Goal: Transaction & Acquisition: Book appointment/travel/reservation

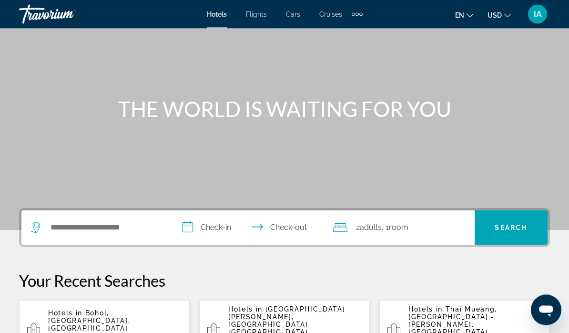
scroll to position [59, 0]
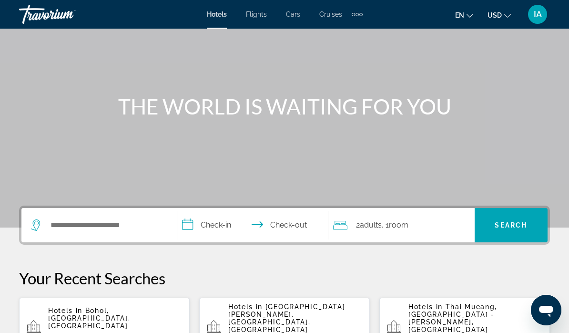
click at [138, 332] on p "[DATE] - [DATE]" at bounding box center [115, 335] width 134 height 7
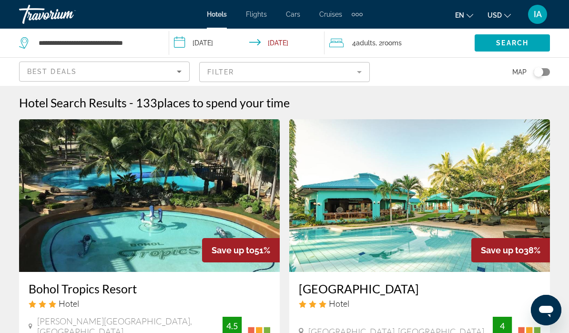
click at [175, 196] on img "Main content" at bounding box center [149, 195] width 261 height 153
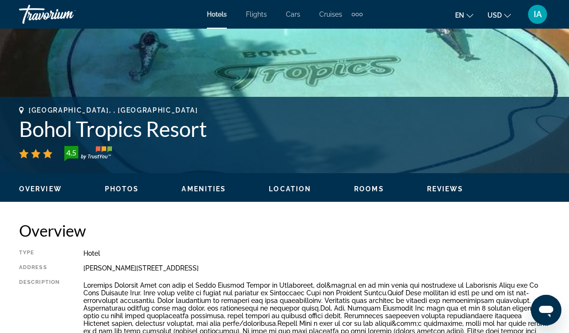
click at [293, 188] on span "Location" at bounding box center [290, 189] width 42 height 8
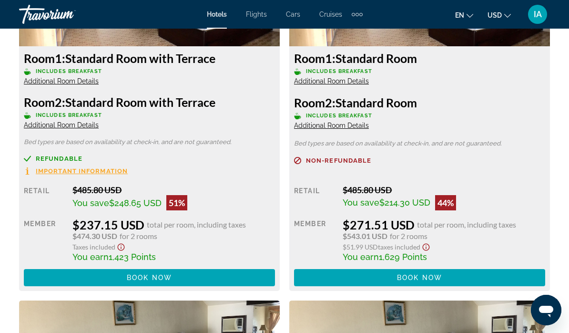
scroll to position [1589, 0]
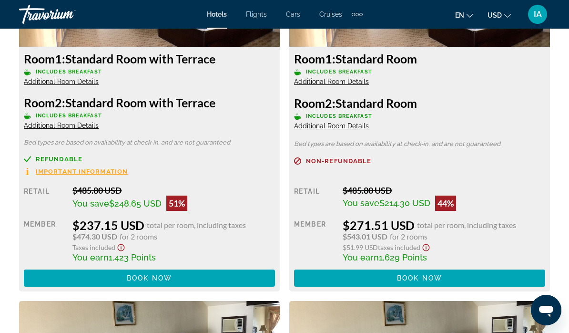
click at [74, 123] on span "Additional Room Details" at bounding box center [61, 126] width 75 height 8
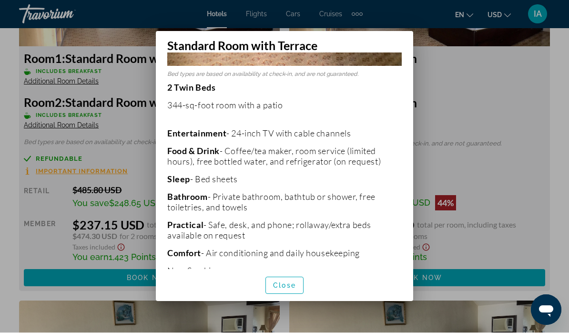
scroll to position [176, 0]
click at [291, 289] on span "Close" at bounding box center [284, 286] width 23 height 8
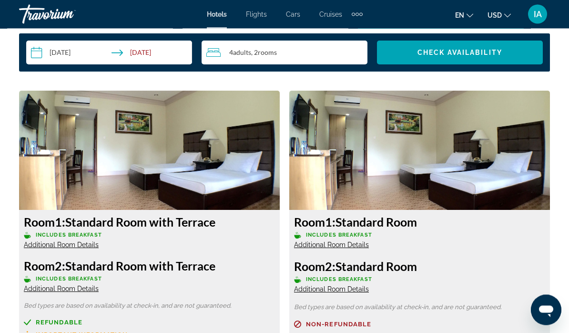
scroll to position [1426, 0]
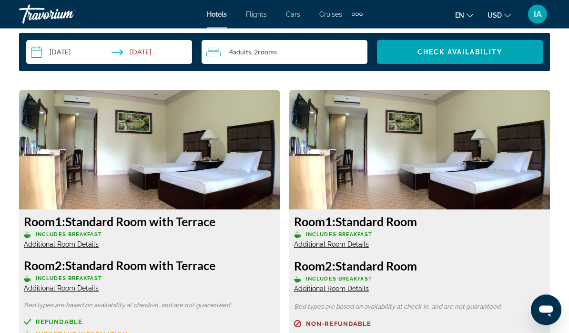
click at [354, 291] on span "Additional Room Details" at bounding box center [331, 289] width 75 height 8
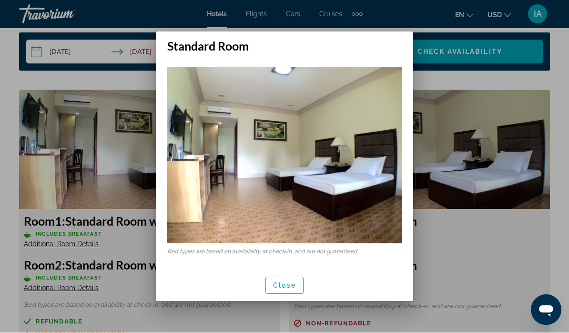
click at [294, 282] on span "Close" at bounding box center [284, 286] width 23 height 8
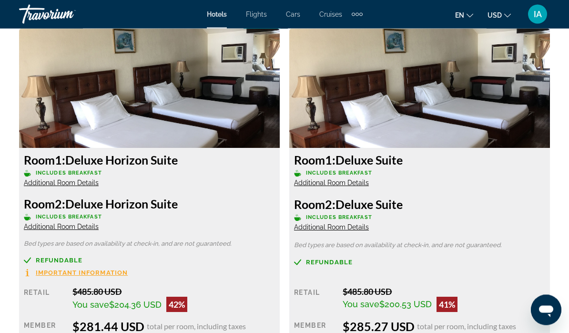
scroll to position [1862, 0]
click at [343, 226] on span "Additional Room Details" at bounding box center [331, 227] width 75 height 8
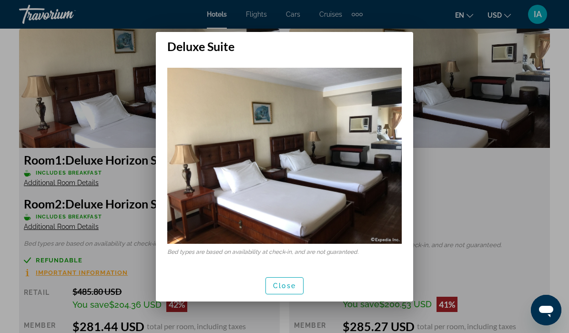
scroll to position [0, 0]
click at [466, 185] on div at bounding box center [284, 166] width 569 height 333
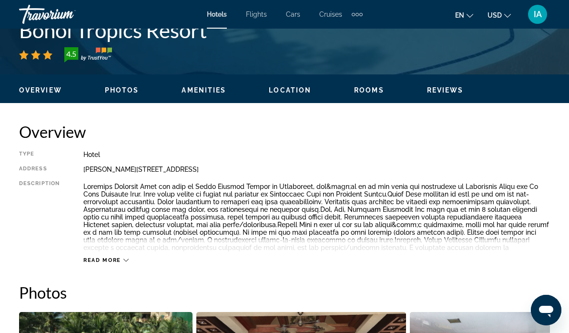
scroll to position [395, 0]
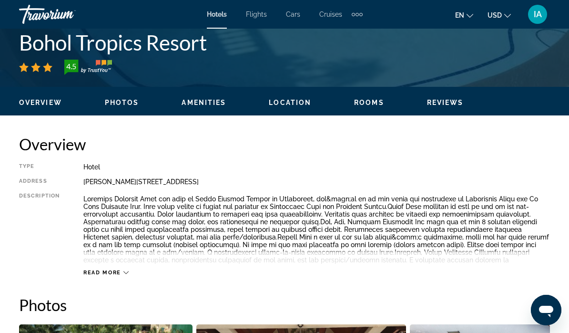
click at [99, 267] on div "Read more" at bounding box center [316, 263] width 467 height 26
click at [115, 275] on span "Read more" at bounding box center [102, 272] width 38 height 6
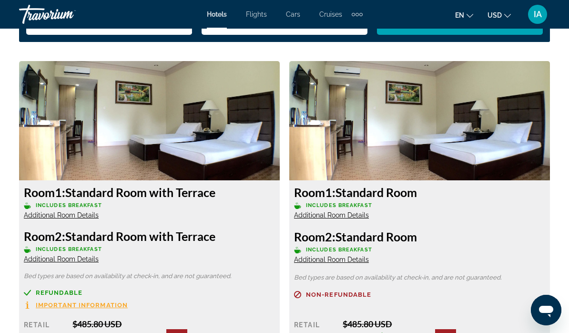
scroll to position [1466, 0]
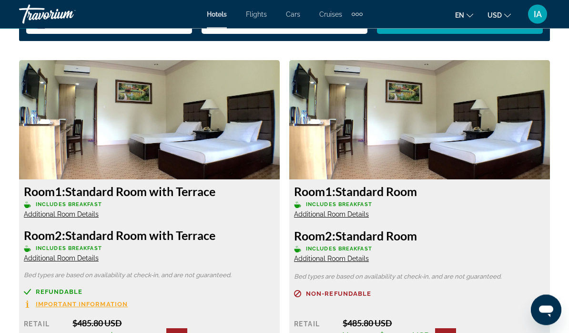
click at [237, 185] on h3 "Room 1: Standard Room with Terrace" at bounding box center [149, 192] width 251 height 14
click at [229, 161] on img "Main content" at bounding box center [149, 120] width 261 height 119
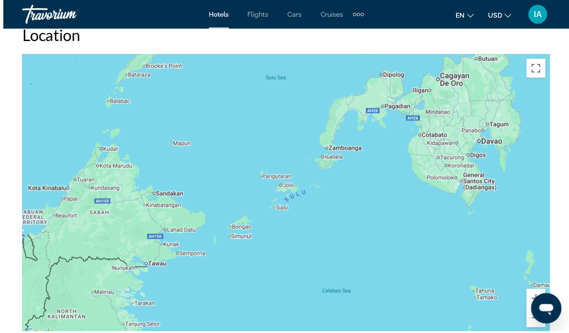
scroll to position [1085, 0]
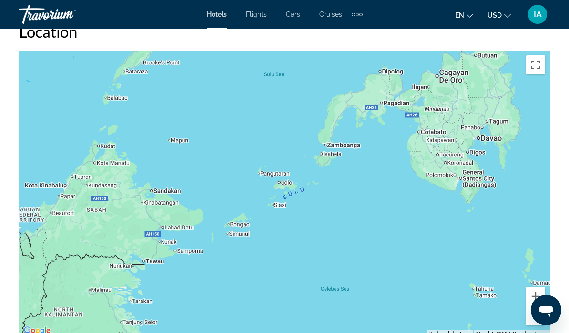
click at [291, 195] on div "To activate drag with keyboard, press Alt + Enter. Once in keyboard drag state,…" at bounding box center [284, 194] width 531 height 286
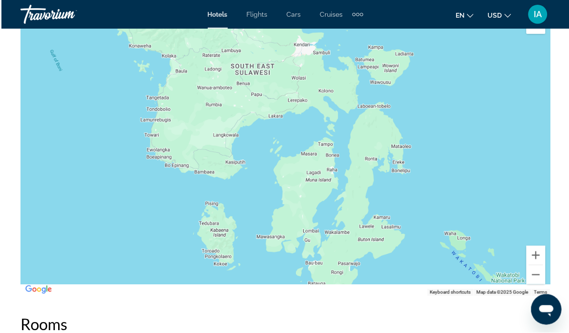
scroll to position [1128, 0]
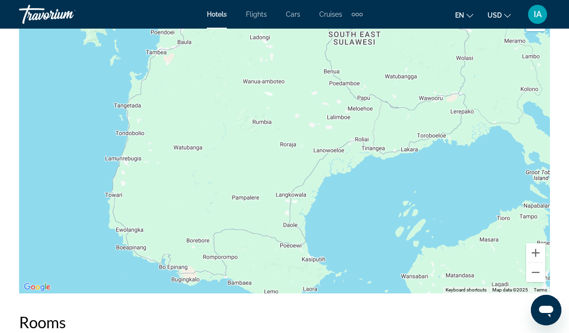
click at [303, 207] on div "Main content" at bounding box center [284, 150] width 531 height 286
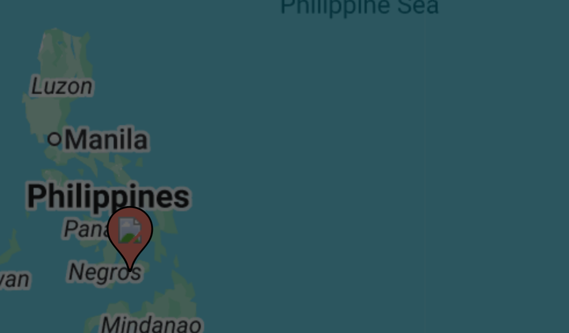
scroll to position [1081, 0]
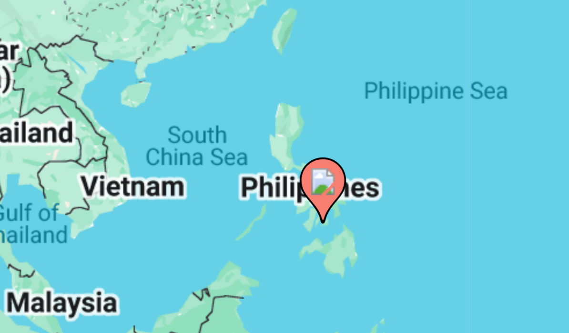
click at [71, 54] on div "To activate drag with keyboard, press Alt + Enter. Once in keyboard drag state,…" at bounding box center [284, 197] width 531 height 286
click at [267, 266] on image "Main content" at bounding box center [270, 269] width 6 height 6
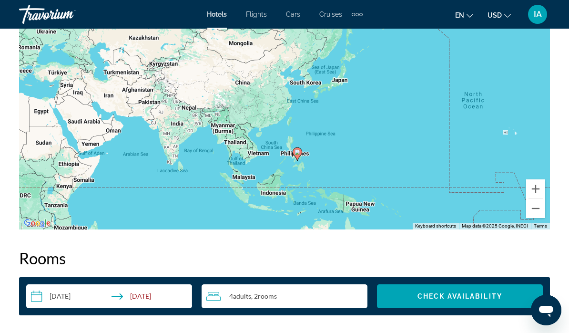
scroll to position [1206, 0]
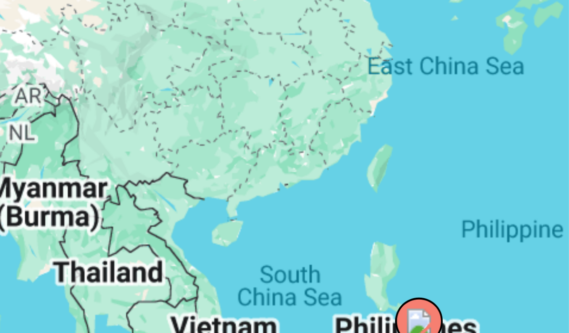
click at [86, 47] on div "To activate drag with keyboard, press Alt + Enter. Once in keyboard drag state,…" at bounding box center [284, 72] width 531 height 286
click at [99, 51] on div "To activate drag with keyboard, press Alt + Enter. Once in keyboard drag state,…" at bounding box center [284, 72] width 531 height 286
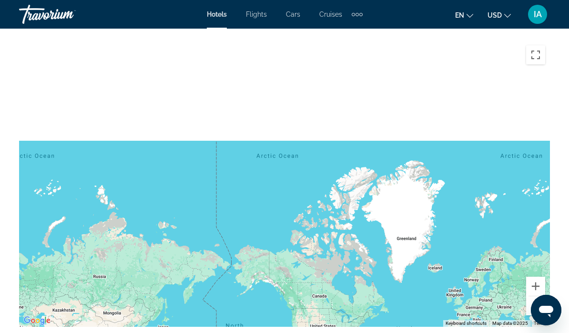
scroll to position [1094, 0]
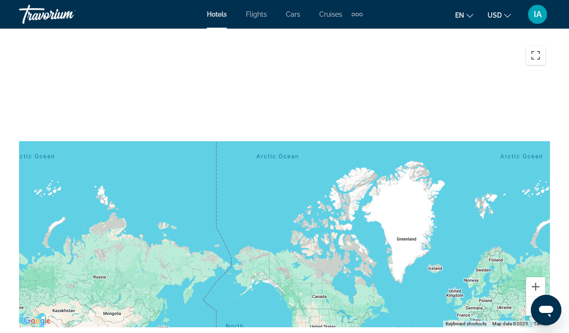
click at [259, 226] on div "To activate drag with keyboard, press Alt + Enter. Once in keyboard drag state,…" at bounding box center [284, 184] width 531 height 286
click at [309, 225] on div "To activate drag with keyboard, press Alt + Enter. Once in keyboard drag state,…" at bounding box center [284, 184] width 531 height 286
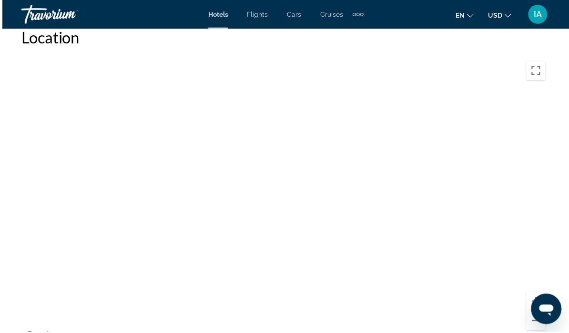
scroll to position [1080, 0]
click at [369, 158] on div "To activate drag with keyboard, press Alt + Enter. Once in keyboard drag state,…" at bounding box center [284, 198] width 531 height 286
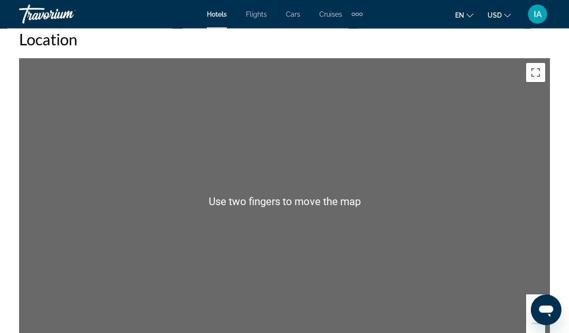
scroll to position [1077, 0]
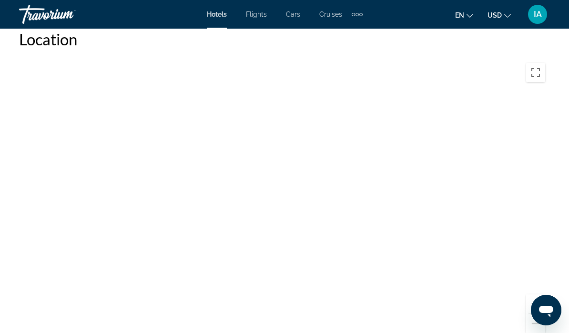
click at [351, 197] on div "To activate drag with keyboard, press Alt + Enter. Once in keyboard drag state,…" at bounding box center [284, 201] width 531 height 286
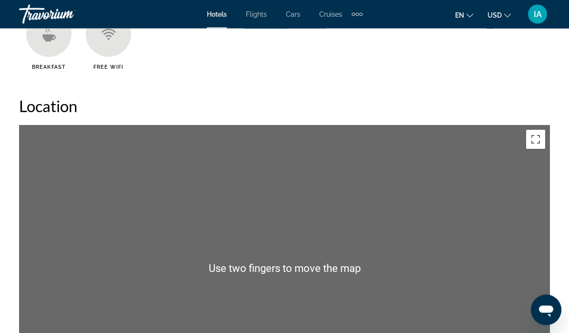
scroll to position [1011, 0]
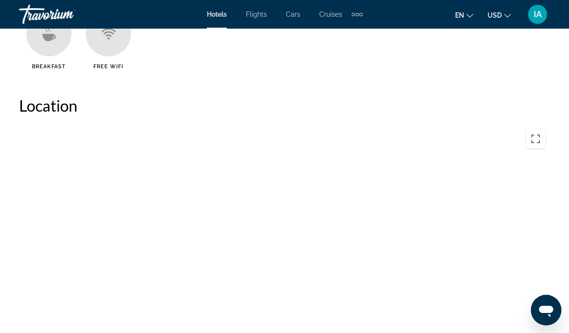
click at [413, 219] on div "To activate drag with keyboard, press Alt + Enter. Once in keyboard drag state,…" at bounding box center [284, 267] width 531 height 286
click at [330, 244] on div "To activate drag with keyboard, press Alt + Enter. Once in keyboard drag state,…" at bounding box center [284, 267] width 531 height 286
click at [334, 241] on div "To activate drag with keyboard, press Alt + Enter. Once in keyboard drag state,…" at bounding box center [284, 267] width 531 height 286
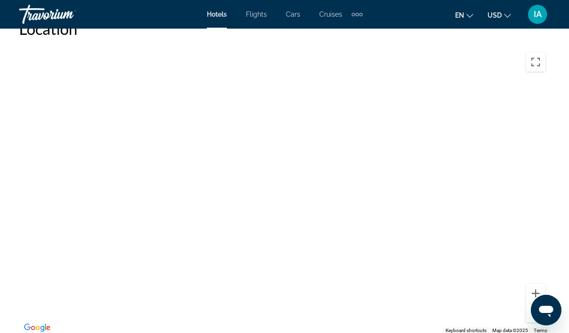
scroll to position [1106, 0]
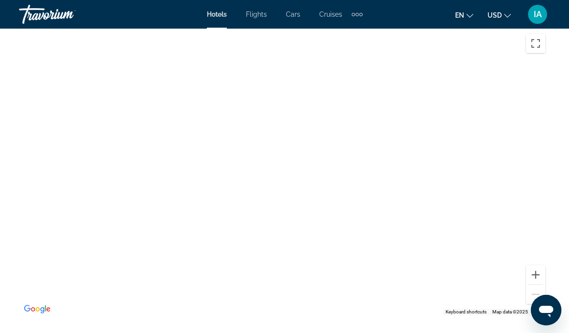
click at [301, 160] on div "To activate drag with keyboard, press Alt + Enter. Once in keyboard drag state,…" at bounding box center [284, 172] width 531 height 286
click at [355, 150] on div "To activate drag with keyboard, press Alt + Enter. Once in keyboard drag state,…" at bounding box center [284, 172] width 531 height 286
click at [371, 141] on div "To activate drag with keyboard, press Alt + Enter. Once in keyboard drag state,…" at bounding box center [284, 172] width 531 height 286
click at [484, 128] on div "To activate drag with keyboard, press Alt + Enter. Once in keyboard drag state,…" at bounding box center [284, 224] width 531 height 286
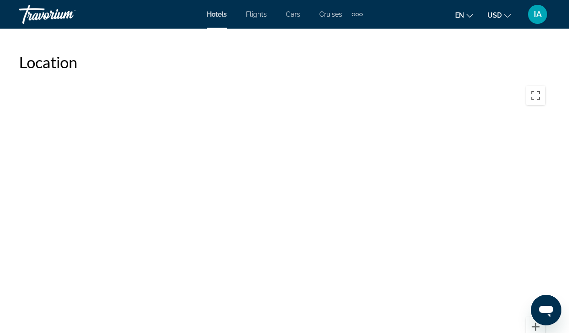
click at [534, 88] on button "Toggle fullscreen view" at bounding box center [535, 95] width 19 height 19
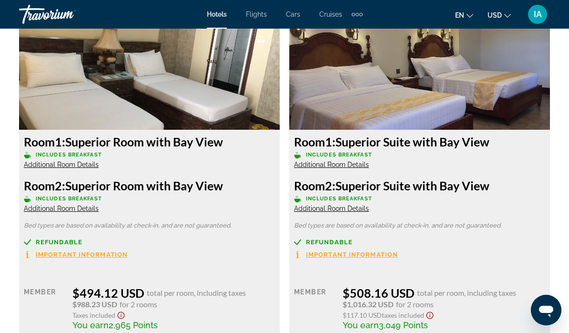
scroll to position [2291, 0]
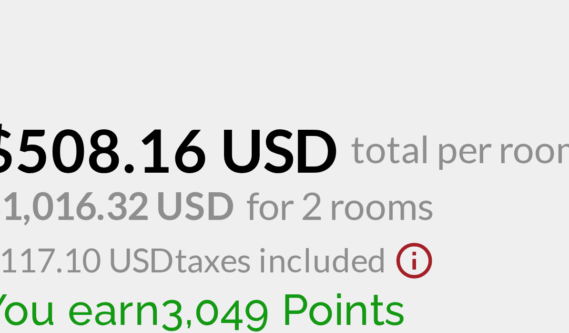
click at [295, 306] on span "Main content" at bounding box center [355, 317] width 121 height 23
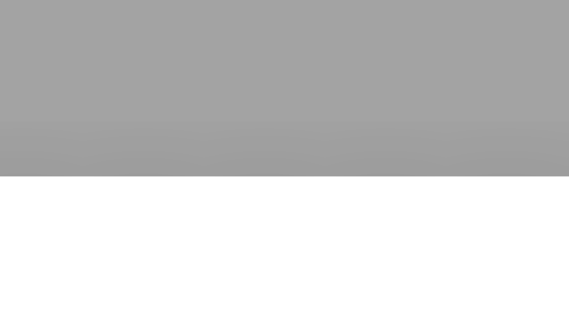
scroll to position [0, 0]
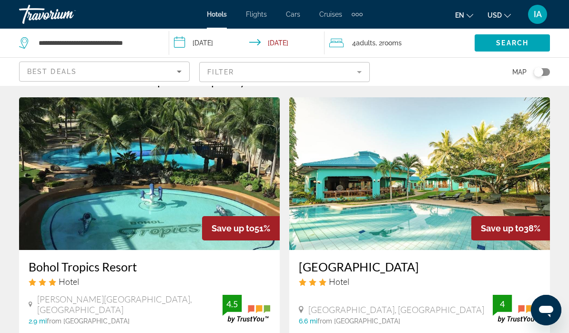
scroll to position [27, 0]
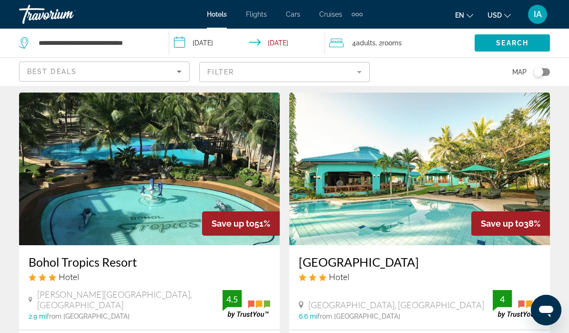
click at [153, 186] on img "Main content" at bounding box center [149, 169] width 261 height 153
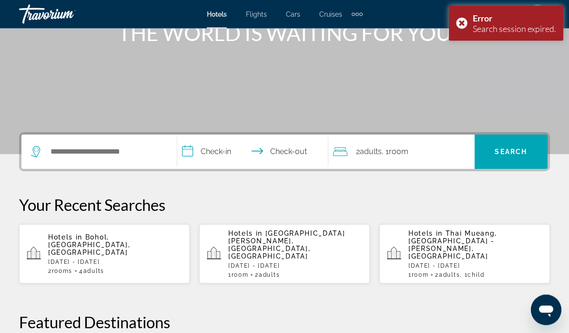
click at [129, 242] on p "Hotels in Bohol, Visayan Islands, Philippines" at bounding box center [115, 245] width 134 height 23
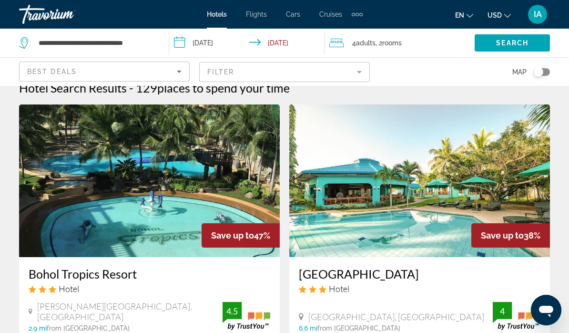
scroll to position [19, 0]
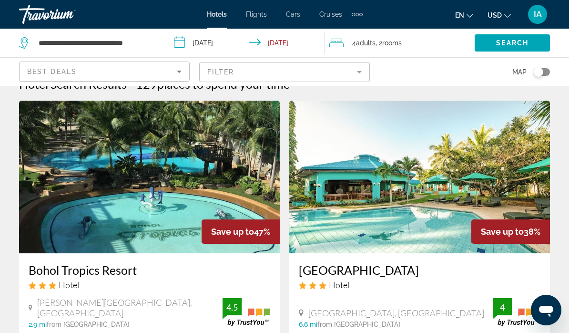
click at [170, 176] on img "Main content" at bounding box center [149, 177] width 261 height 153
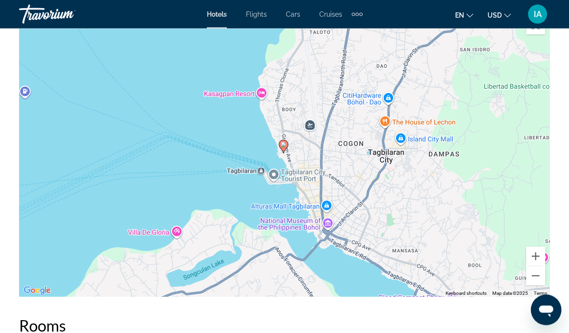
scroll to position [1115, 0]
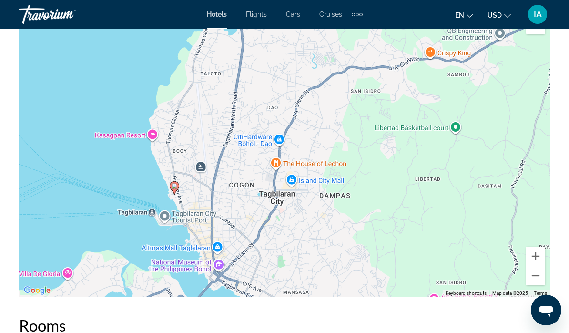
click at [171, 74] on div "To activate drag with keyboard, press Alt + Enter. Once in keyboard drag state,…" at bounding box center [284, 153] width 531 height 286
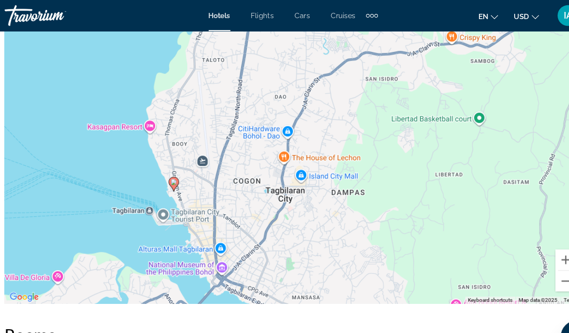
scroll to position [1137, 0]
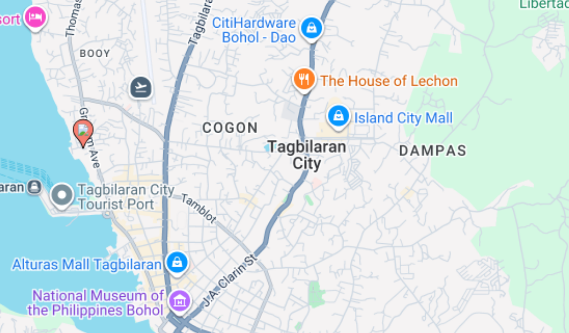
click at [139, 82] on div "To activate drag with keyboard, press Alt + Enter. Once in keyboard drag state,…" at bounding box center [284, 132] width 531 height 286
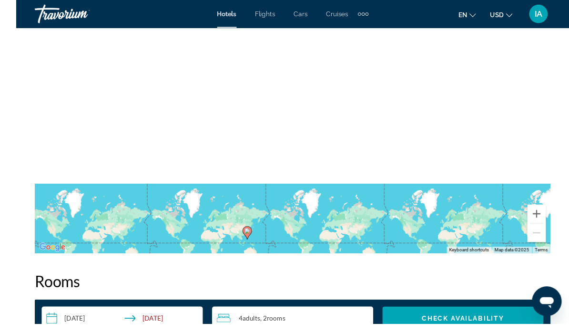
scroll to position [1193, 0]
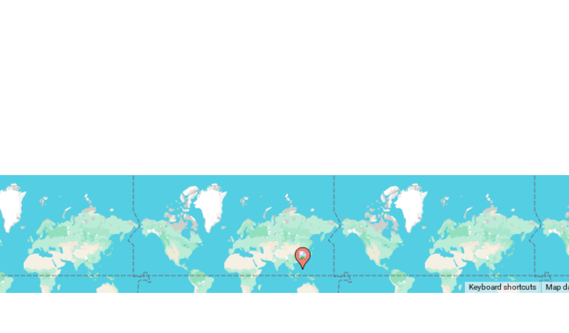
click at [190, 106] on div "To activate drag with keyboard, press Alt + Enter. Once in keyboard drag state,…" at bounding box center [284, 76] width 531 height 286
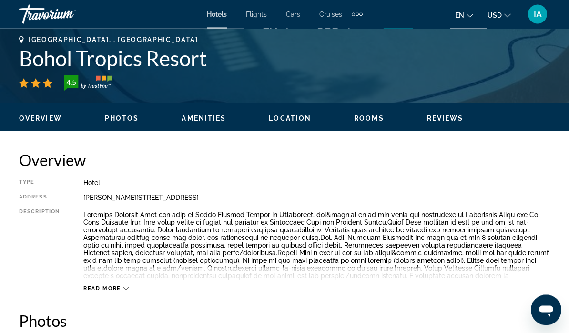
scroll to position [379, 0]
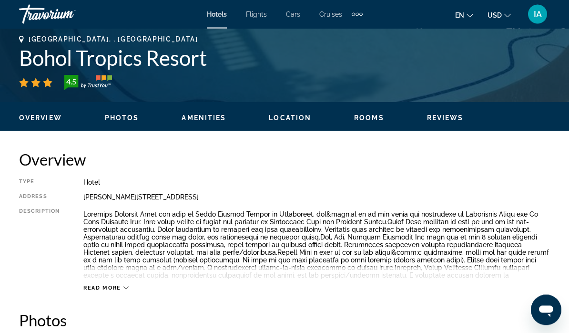
click at [125, 282] on div "Read more" at bounding box center [316, 279] width 467 height 26
click at [127, 289] on icon "Main content" at bounding box center [125, 288] width 5 height 5
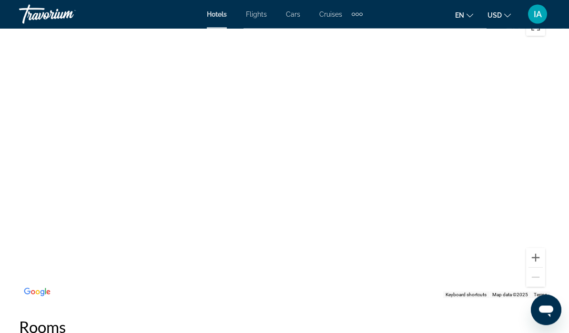
scroll to position [1123, 0]
click at [378, 174] on div "Main content" at bounding box center [284, 155] width 531 height 286
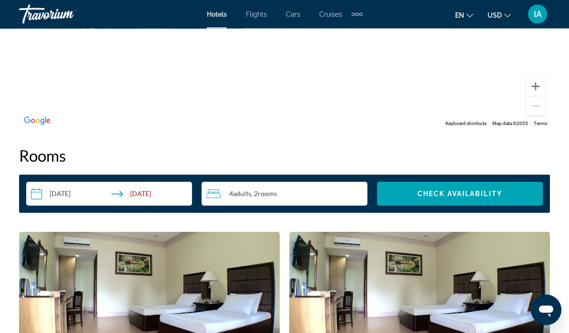
scroll to position [1295, 0]
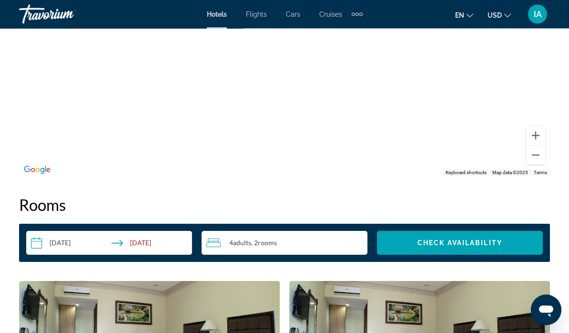
scroll to position [1246, 0]
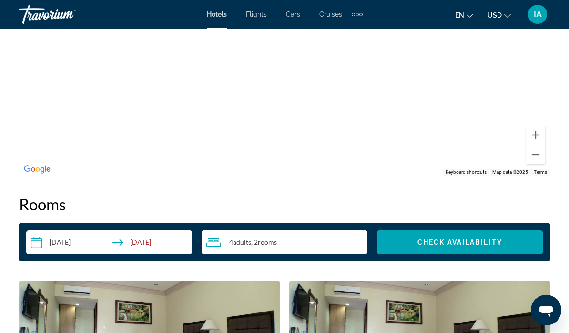
click at [325, 237] on div "4 Adult Adults , 2 Room rooms" at bounding box center [286, 242] width 161 height 11
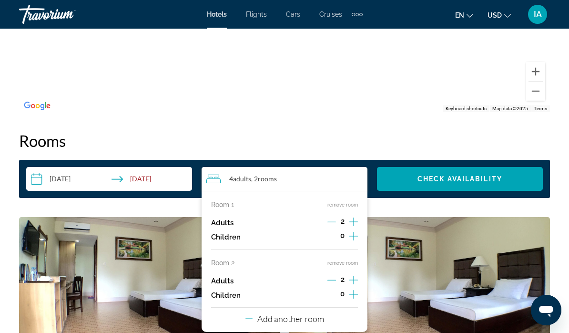
scroll to position [1312, 0]
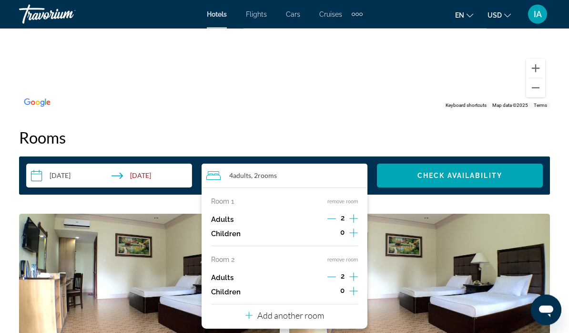
click at [346, 257] on button "remove room" at bounding box center [343, 260] width 31 height 6
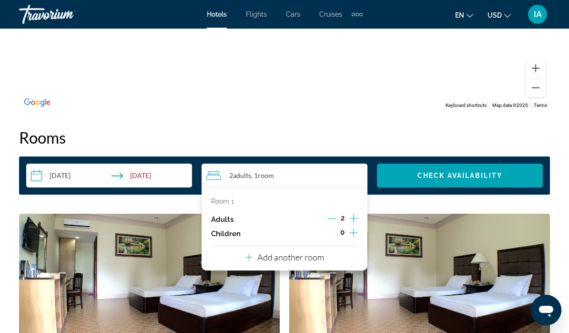
click at [477, 172] on span "Check Availability" at bounding box center [460, 176] width 85 height 8
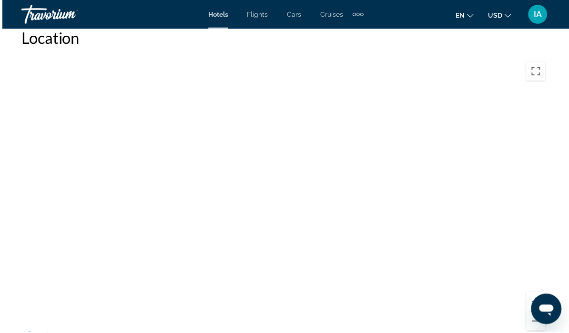
scroll to position [1080, 0]
click at [332, 132] on div "Main content" at bounding box center [284, 198] width 531 height 286
click at [311, 200] on div "Main content" at bounding box center [284, 198] width 531 height 286
click at [318, 192] on div "Main content" at bounding box center [284, 198] width 531 height 286
click at [325, 188] on div "Main content" at bounding box center [284, 198] width 531 height 286
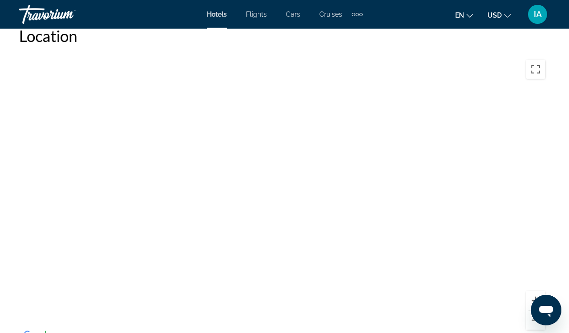
click at [532, 62] on button "Toggle fullscreen view" at bounding box center [535, 69] width 19 height 19
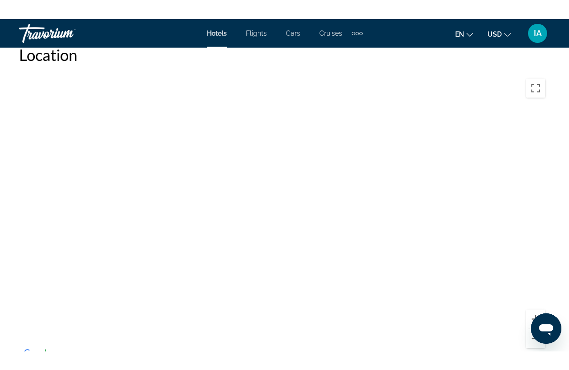
scroll to position [11, 0]
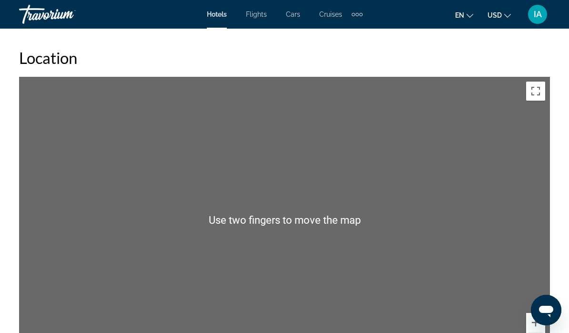
scroll to position [1055, 0]
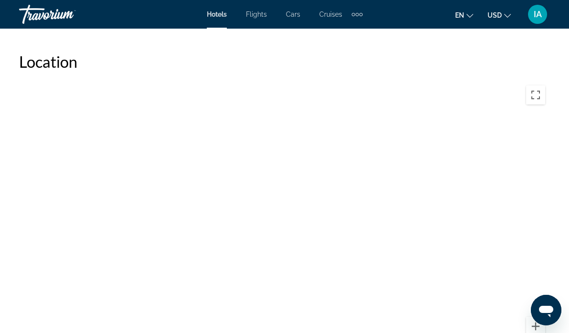
click at [250, 170] on div "Main content" at bounding box center [284, 224] width 531 height 286
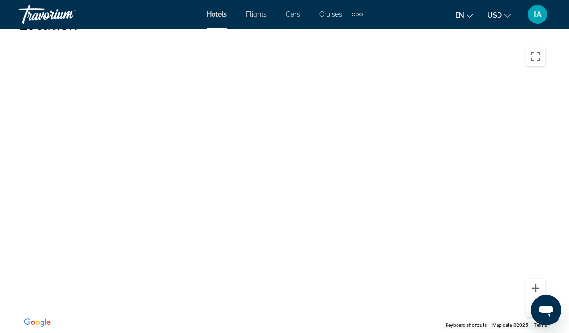
scroll to position [1090, 0]
click at [419, 204] on div "Main content" at bounding box center [284, 188] width 531 height 286
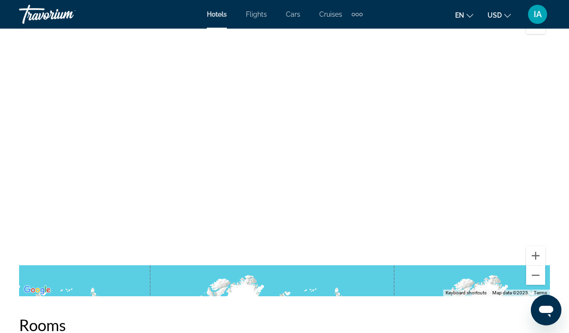
scroll to position [1142, 0]
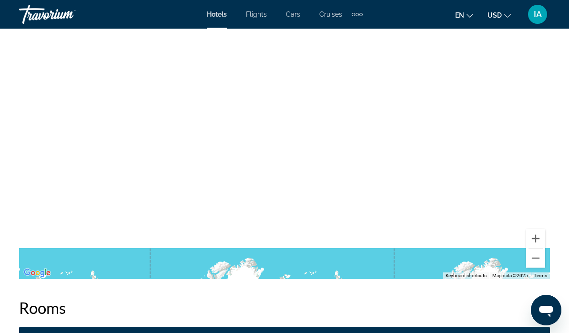
click at [376, 260] on div "Main content" at bounding box center [284, 136] width 531 height 286
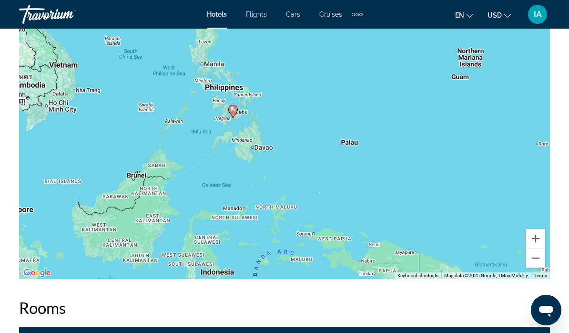
scroll to position [1154, 0]
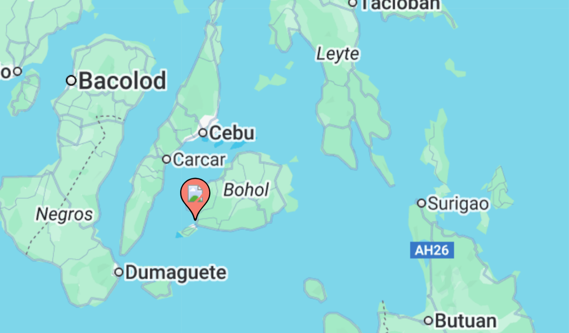
click at [73, 54] on div "To activate drag with keyboard, press Alt + Enter. Once in keyboard drag state,…" at bounding box center [284, 124] width 531 height 286
click at [84, 52] on div "To activate drag with keyboard, press Alt + Enter. Once in keyboard drag state,…" at bounding box center [284, 124] width 531 height 286
click at [57, 35] on div "To activate drag with keyboard, press Alt + Enter. Once in keyboard drag state,…" at bounding box center [284, 124] width 531 height 286
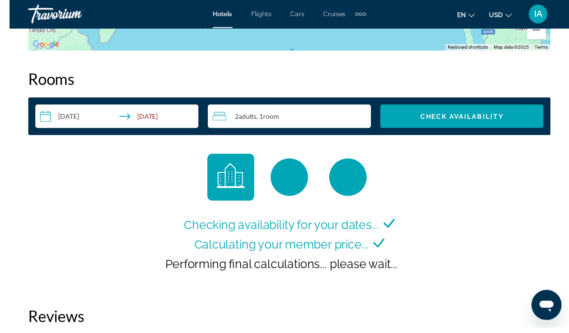
scroll to position [1396, 0]
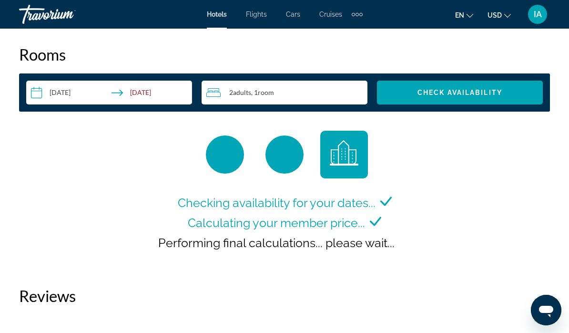
click at [472, 81] on span "Search widget" at bounding box center [460, 92] width 166 height 23
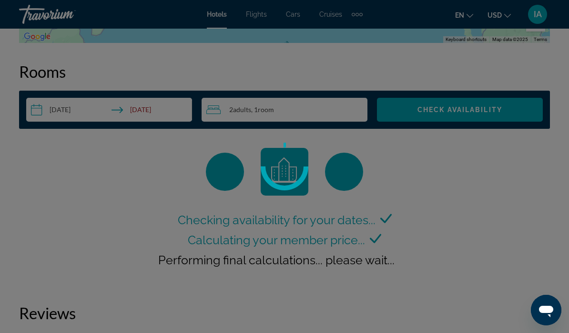
scroll to position [1376, 0]
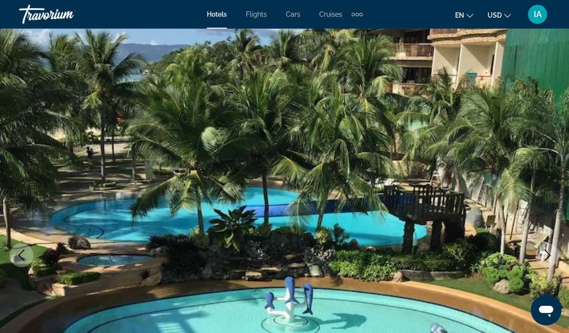
click at [259, 12] on span "Flights" at bounding box center [256, 14] width 21 height 8
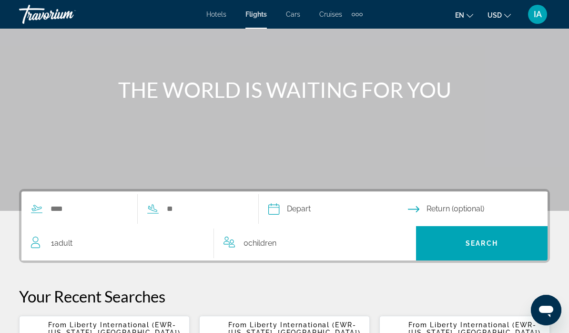
scroll to position [93, 0]
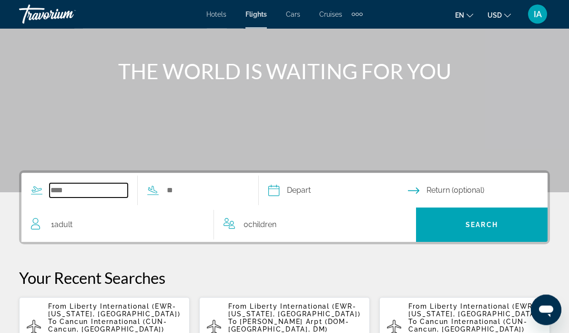
click at [70, 189] on input "Search widget" at bounding box center [89, 191] width 78 height 14
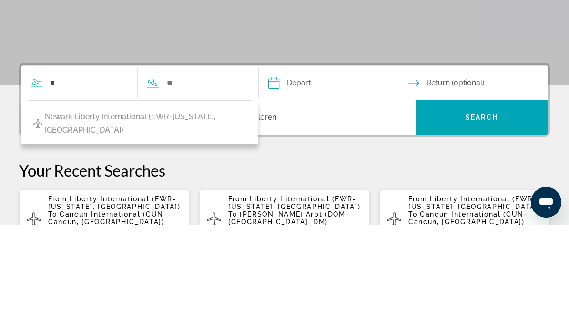
click at [178, 218] on span "Newark Liberty International (EWR-New York, US)" at bounding box center [146, 231] width 202 height 27
type input "**********"
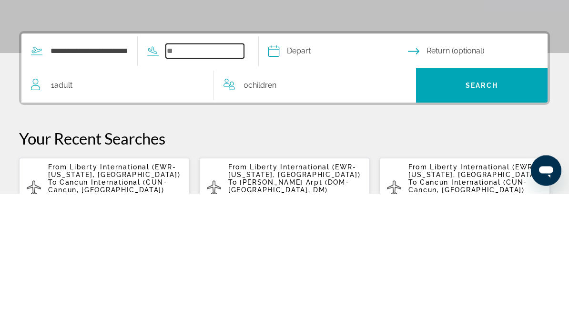
click at [188, 184] on input "Search widget" at bounding box center [205, 191] width 78 height 14
type input "*"
click at [204, 184] on input "**" at bounding box center [205, 191] width 78 height 14
type input "*"
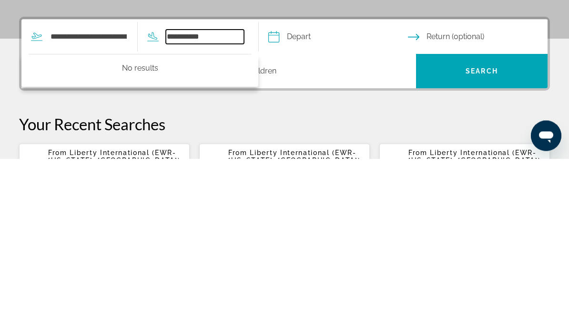
scroll to position [74, 0]
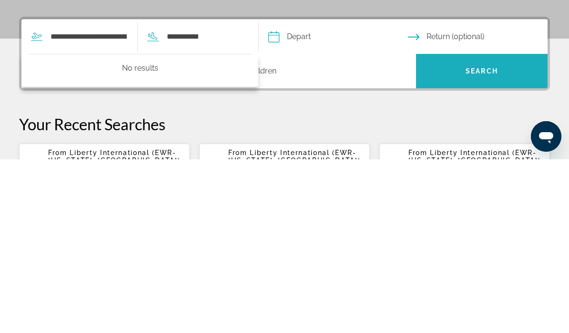
click at [502, 233] on span "Search widget" at bounding box center [482, 244] width 132 height 23
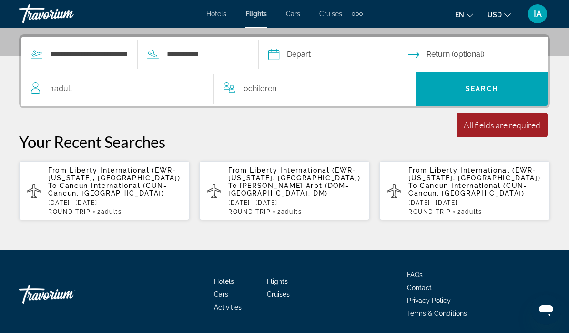
click at [58, 85] on span "Adult" at bounding box center [63, 88] width 18 height 9
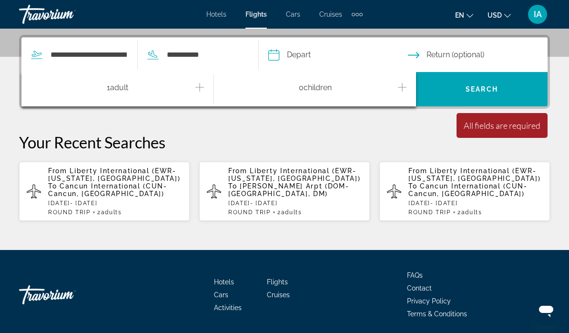
click at [195, 91] on icon "Increment adults" at bounding box center [199, 87] width 9 height 11
click at [216, 52] on input "**********" at bounding box center [205, 55] width 78 height 14
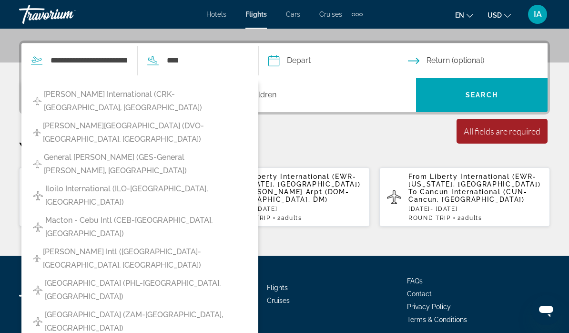
scroll to position [225, 0]
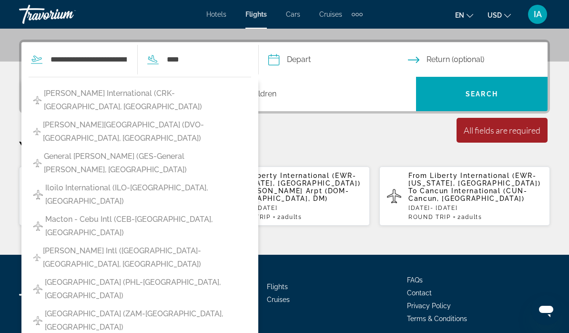
click at [251, 273] on button "Philadelphia Intl Airport (PHL-Philadelphia, United States of America)" at bounding box center [140, 288] width 223 height 31
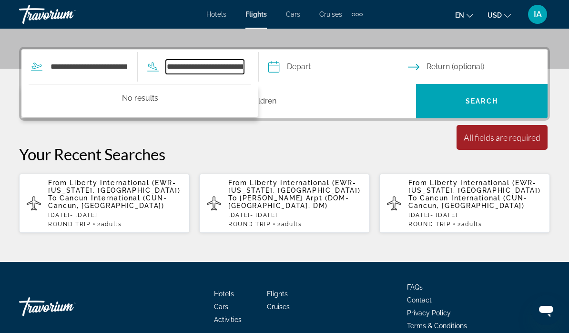
type input "**********"
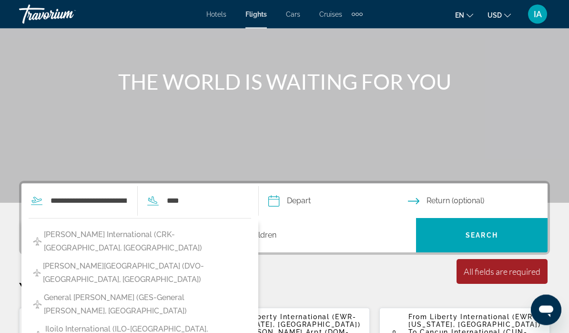
scroll to position [86, 0]
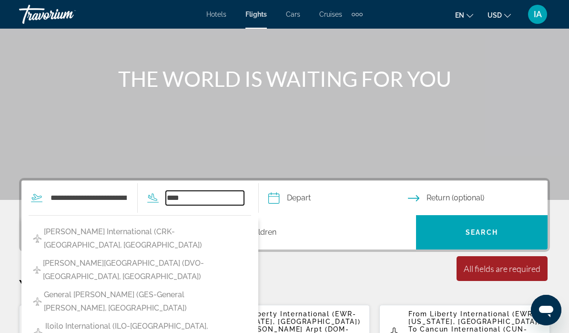
click at [191, 192] on input "****" at bounding box center [205, 198] width 78 height 14
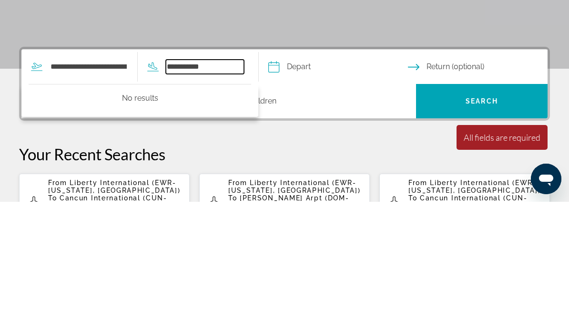
click at [237, 191] on input "**********" at bounding box center [205, 198] width 78 height 14
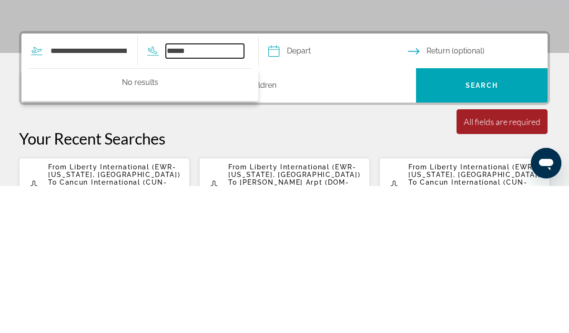
type input "*******"
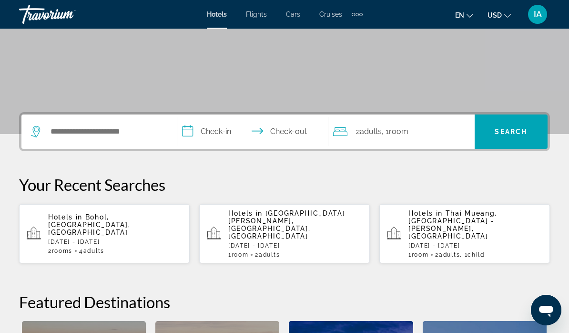
scroll to position [152, 0]
click at [156, 234] on div "Hotels in [GEOGRAPHIC_DATA], [GEOGRAPHIC_DATA], [GEOGRAPHIC_DATA] [GEOGRAPHIC_D…" at bounding box center [115, 234] width 134 height 41
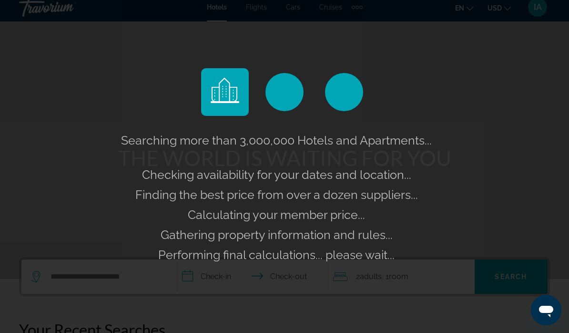
scroll to position [0, 0]
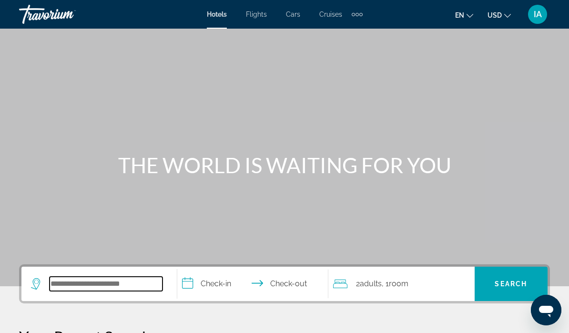
click at [86, 282] on input "Search widget" at bounding box center [106, 284] width 113 height 14
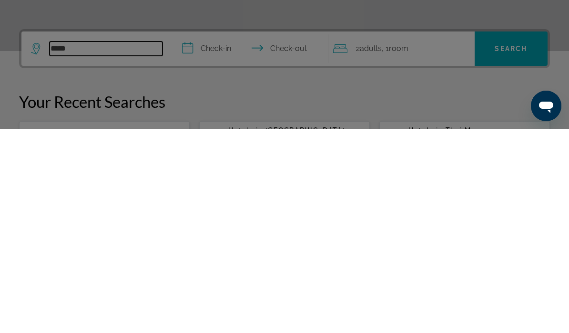
scroll to position [39, 0]
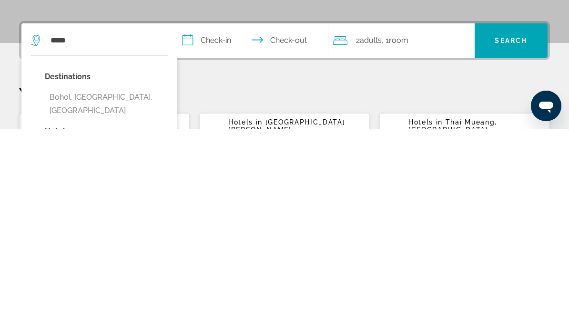
click at [97, 292] on button "Bohol, [GEOGRAPHIC_DATA], [GEOGRAPHIC_DATA]" at bounding box center [106, 307] width 123 height 31
type input "**********"
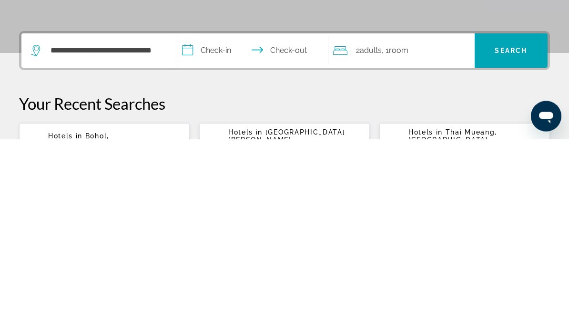
click at [516, 241] on span "Search" at bounding box center [511, 245] width 32 height 8
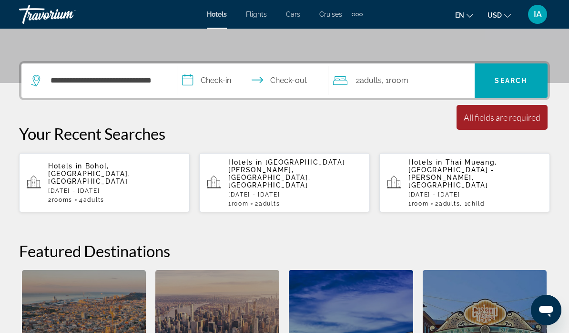
scroll to position [201, 0]
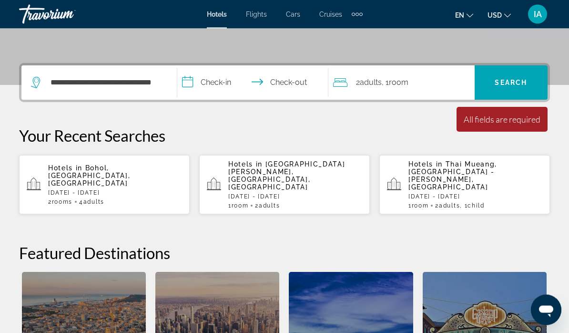
click at [240, 86] on input "**********" at bounding box center [254, 84] width 155 height 37
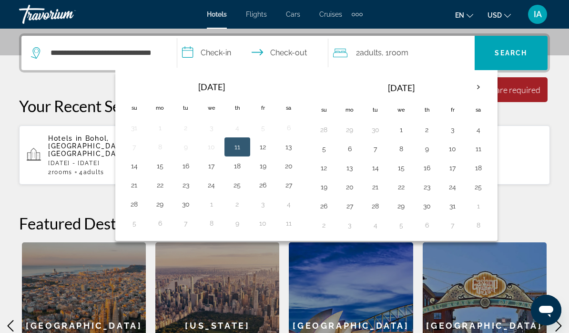
scroll to position [233, 0]
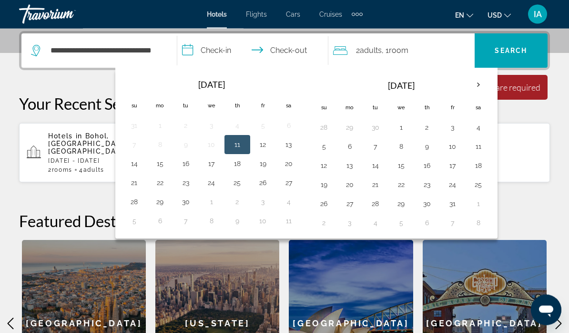
click at [474, 86] on th "Next month" at bounding box center [479, 85] width 26 height 21
click at [478, 87] on th "Next month" at bounding box center [479, 84] width 26 height 21
click at [471, 88] on th "Next month" at bounding box center [479, 84] width 26 height 21
click at [473, 87] on th "Next month" at bounding box center [479, 84] width 26 height 21
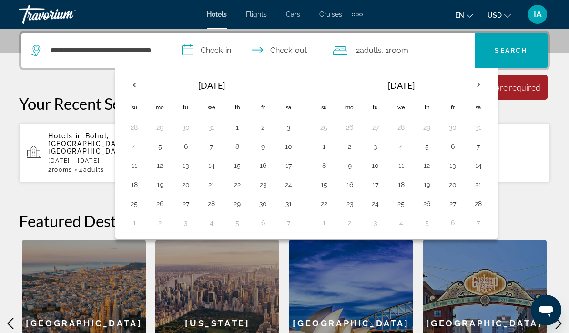
click at [424, 152] on button "5" at bounding box center [427, 146] width 15 height 13
click at [373, 165] on button "10" at bounding box center [375, 165] width 15 height 13
type input "**********"
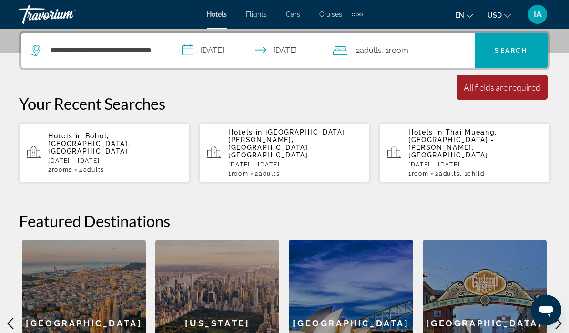
click at [528, 47] on span "Search widget" at bounding box center [511, 50] width 73 height 23
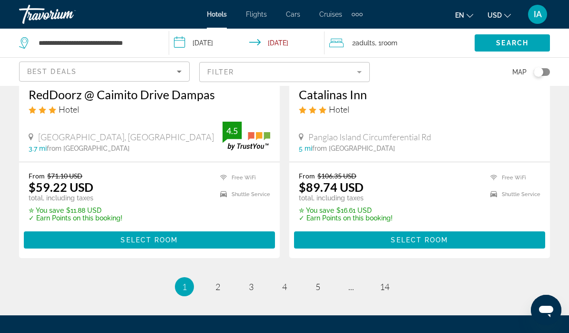
scroll to position [1950, 0]
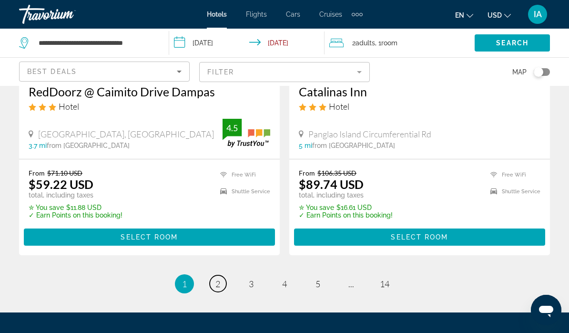
click at [222, 276] on link "page 2" at bounding box center [218, 283] width 17 height 17
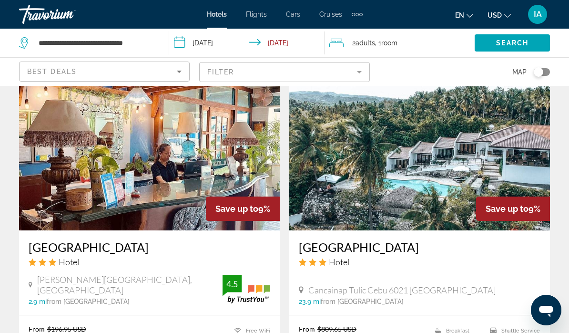
scroll to position [1801, 0]
click at [158, 176] on img "Main content" at bounding box center [149, 154] width 261 height 153
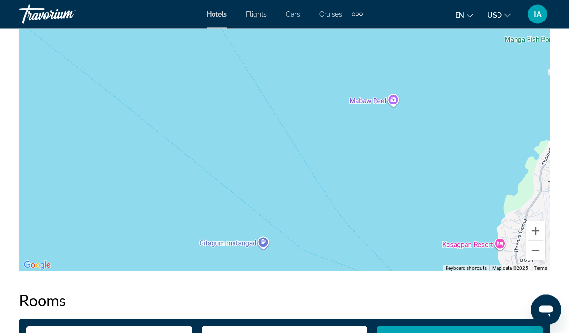
scroll to position [1127, 0]
click at [360, 158] on div "To activate drag with keyboard, press Alt + Enter. Once in keyboard drag state,…" at bounding box center [284, 128] width 531 height 286
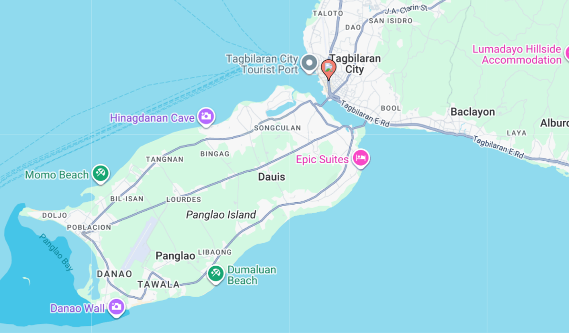
scroll to position [1067, 0]
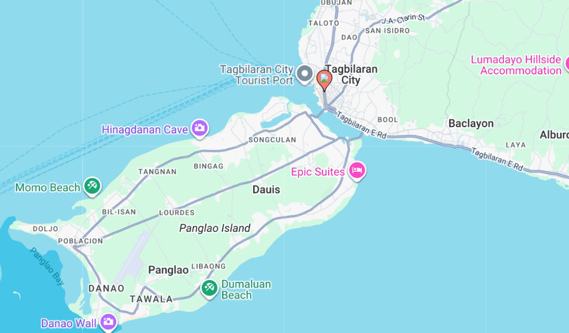
click at [199, 147] on div "To activate drag with keyboard, press Alt + Enter. Once in keyboard drag state,…" at bounding box center [284, 188] width 531 height 286
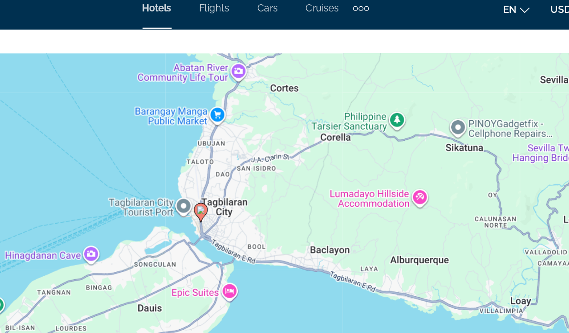
click at [303, 104] on div "To activate drag with keyboard, press Alt + Enter. Once in keyboard drag state,…" at bounding box center [284, 188] width 531 height 286
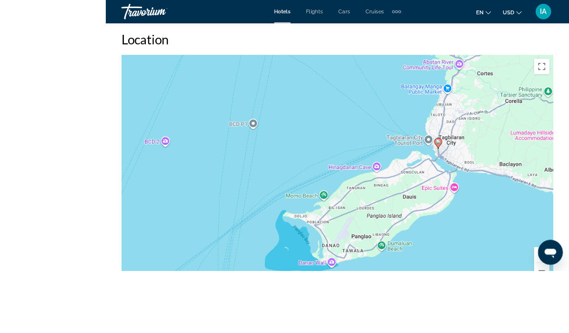
scroll to position [1085, 0]
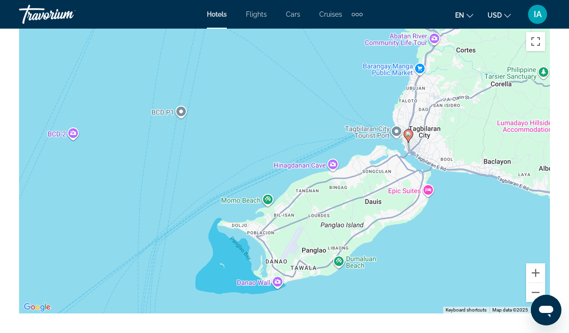
click at [321, 238] on div "To activate drag with keyboard, press Alt + Enter. Once in keyboard drag state,…" at bounding box center [284, 170] width 531 height 286
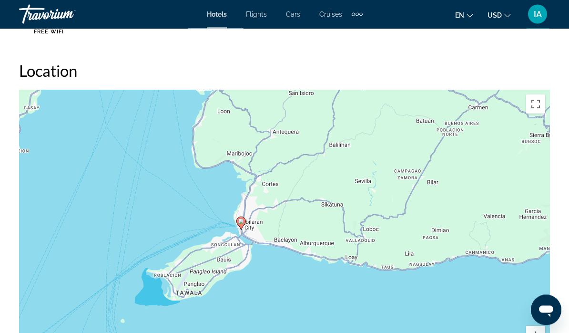
scroll to position [1025, 0]
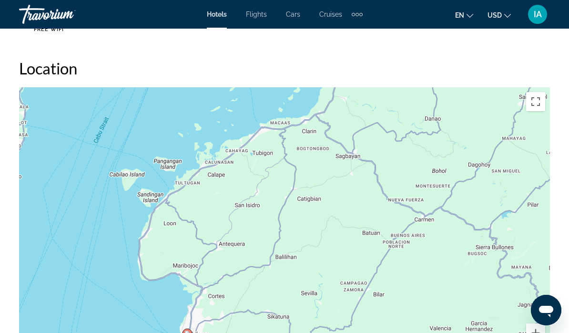
click at [427, 200] on div "To activate drag with keyboard, press Alt + Enter. Once in keyboard drag state,…" at bounding box center [284, 230] width 531 height 286
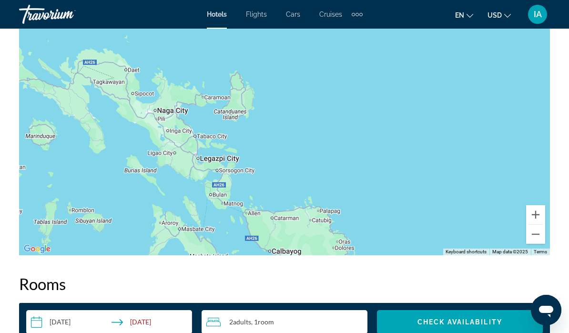
scroll to position [1133, 0]
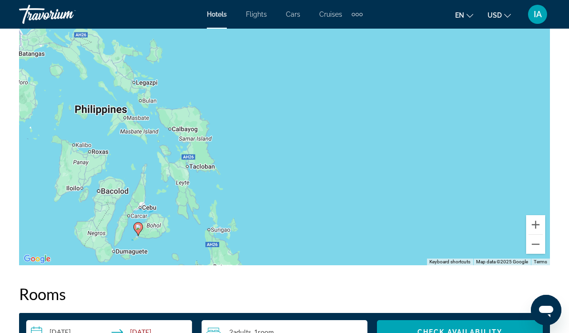
click at [143, 229] on icon "Main content" at bounding box center [139, 228] width 10 height 13
click at [171, 228] on div "To navigate, press the arrow keys. To activate drag with keyboard, press Alt + …" at bounding box center [284, 122] width 531 height 286
click at [154, 231] on div "To activate drag with keyboard, press Alt + Enter. Once in keyboard drag state,…" at bounding box center [284, 122] width 531 height 286
click at [159, 228] on div "To activate drag with keyboard, press Alt + Enter. Once in keyboard drag state,…" at bounding box center [284, 122] width 531 height 286
click at [164, 219] on div "To activate drag with keyboard, press Alt + Enter. Once in keyboard drag state,…" at bounding box center [284, 122] width 531 height 286
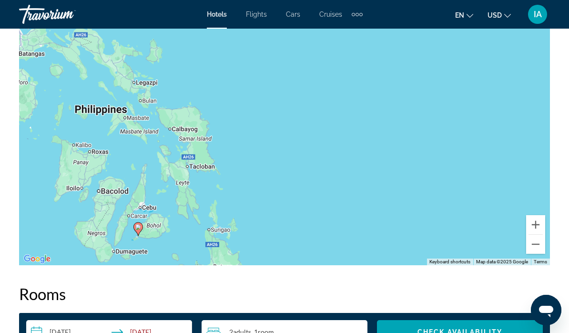
click at [172, 205] on div "To activate drag with keyboard, press Alt + Enter. Once in keyboard drag state,…" at bounding box center [284, 122] width 531 height 286
click at [178, 209] on div "To activate drag with keyboard, press Alt + Enter. Once in keyboard drag state,…" at bounding box center [284, 122] width 531 height 286
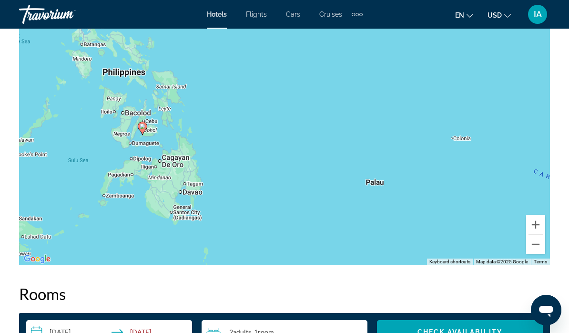
scroll to position [1147, 0]
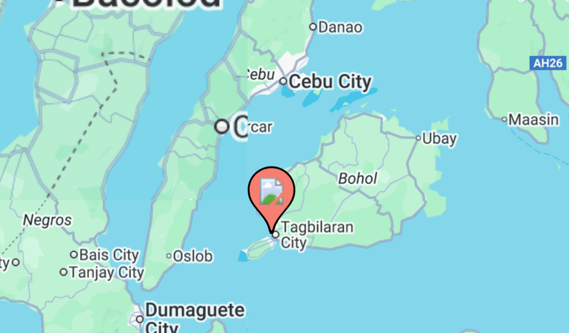
click at [75, 35] on div "To activate drag with keyboard, press Alt + Enter. Once in keyboard drag state,…" at bounding box center [284, 108] width 531 height 286
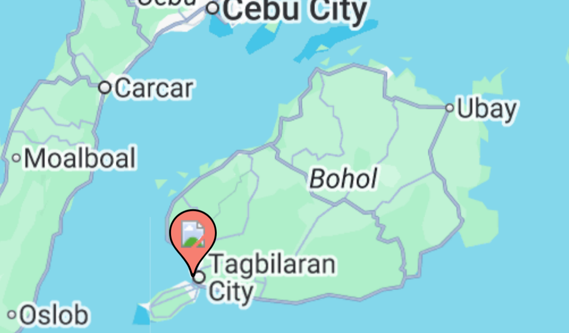
click at [73, 35] on div "To activate drag with keyboard, press Alt + Enter. Once in keyboard drag state,…" at bounding box center [284, 108] width 531 height 286
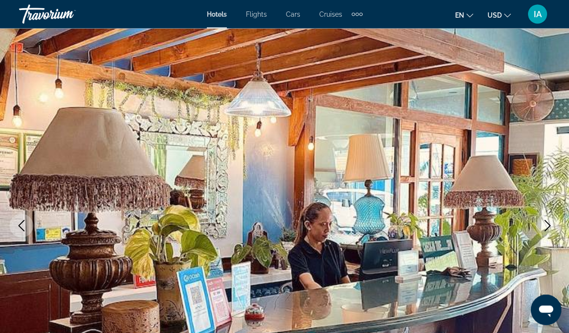
scroll to position [0, 0]
